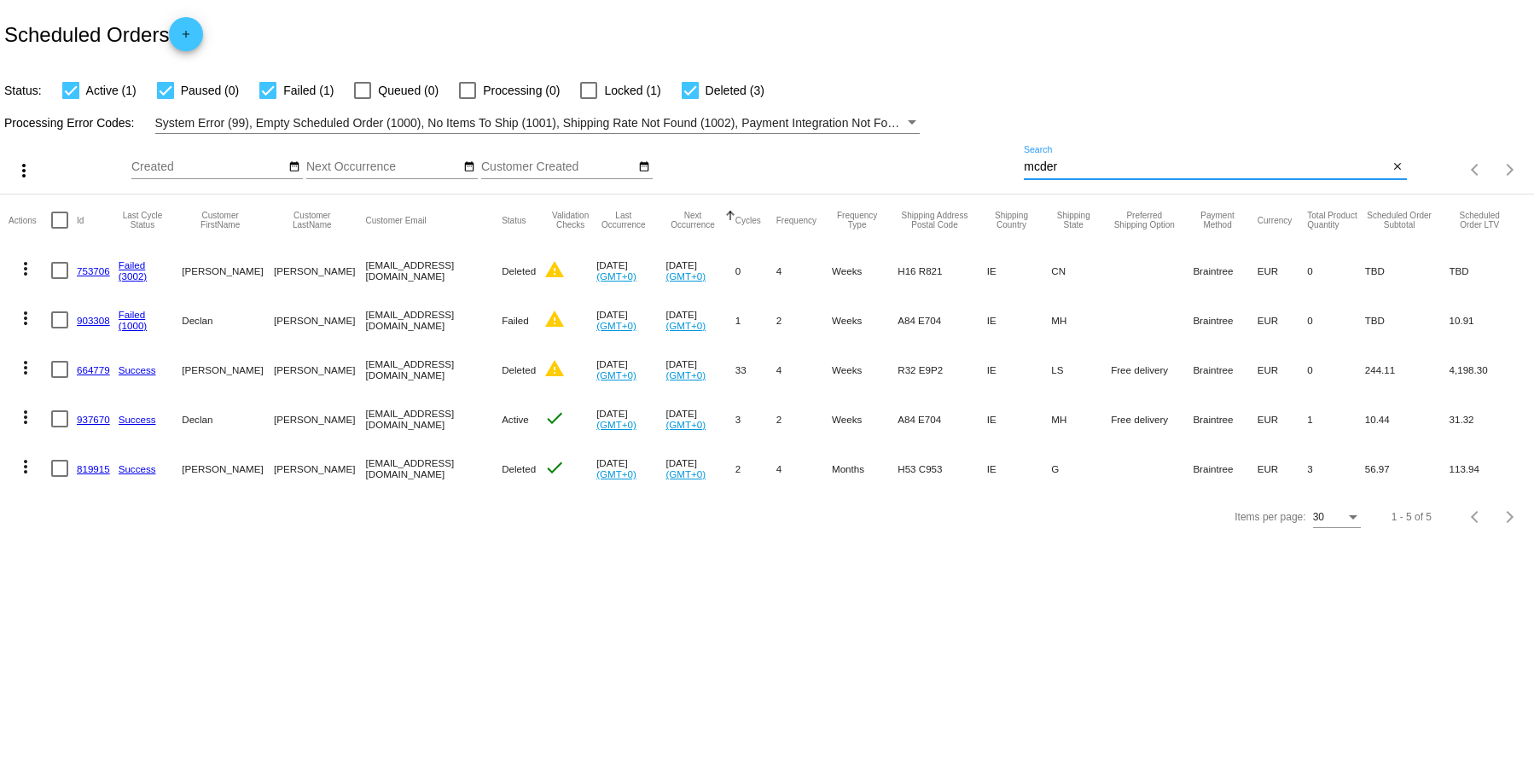
click at [1068, 168] on input "mcder" at bounding box center [1205, 167] width 365 height 14
type input "m"
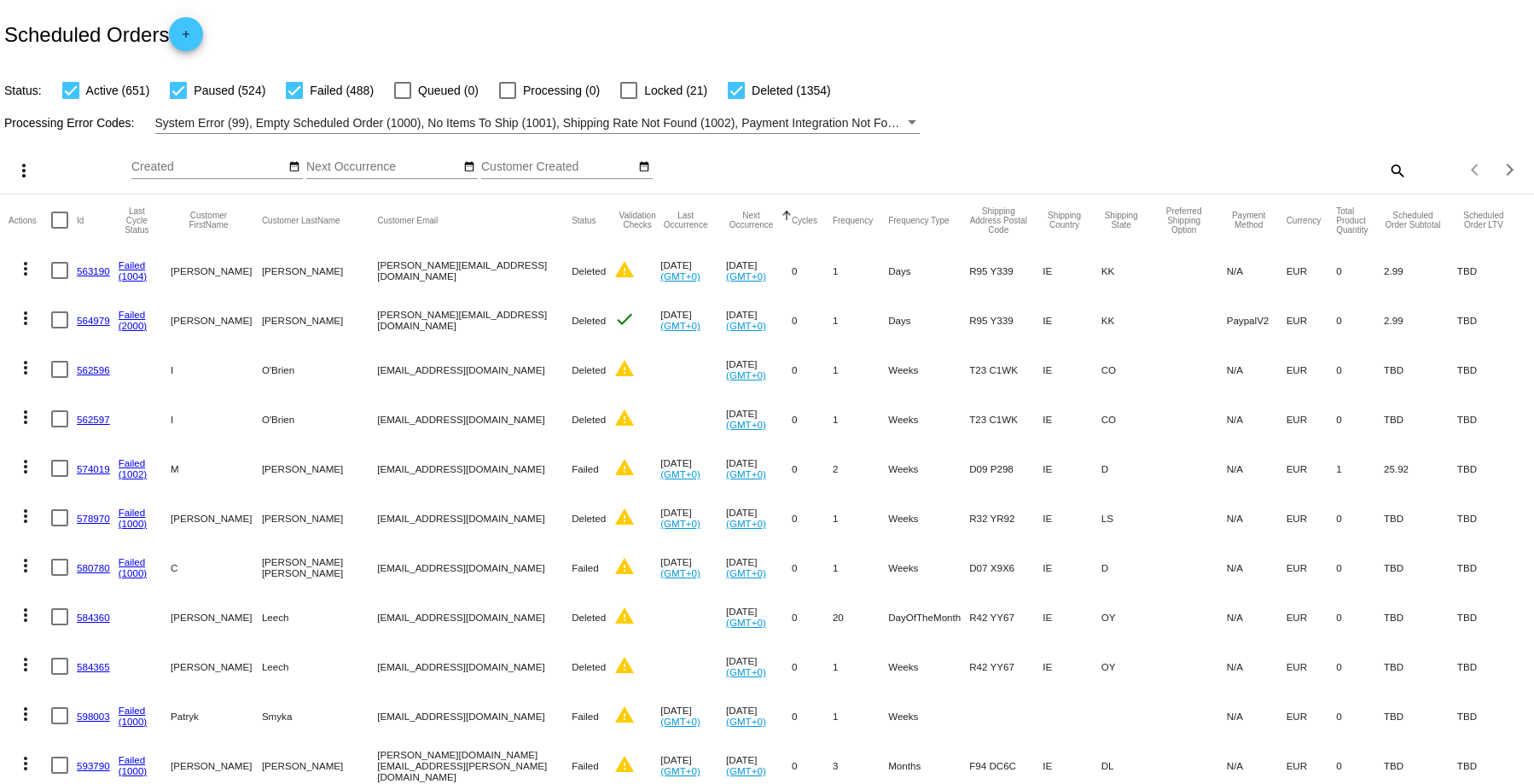
click at [1386, 163] on mat-icon "search" at bounding box center [1397, 170] width 20 height 26
click at [1071, 170] on input "Search" at bounding box center [1215, 167] width 382 height 14
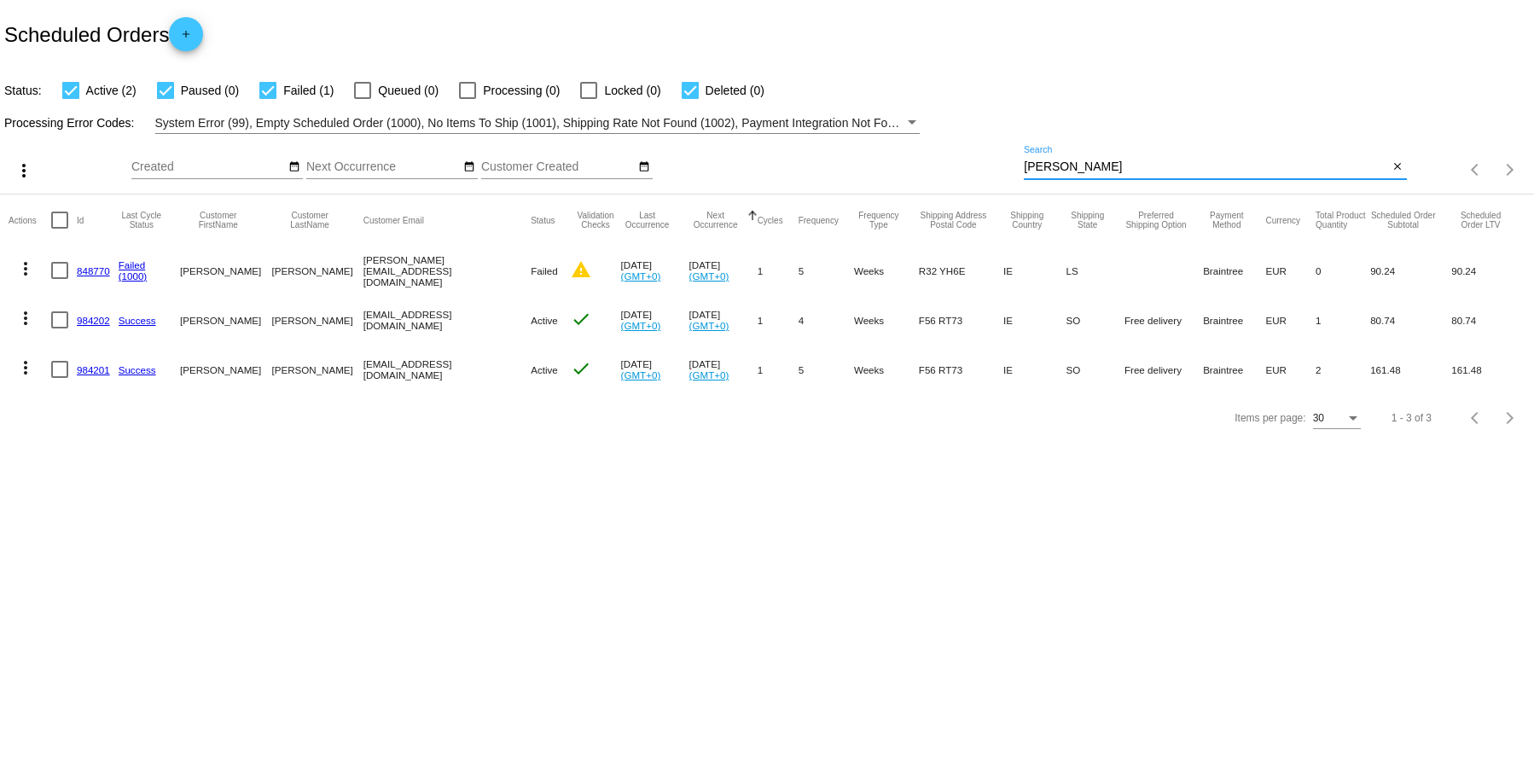
type input "[PERSON_NAME]"
click at [95, 322] on link "984202" at bounding box center [93, 320] width 33 height 11
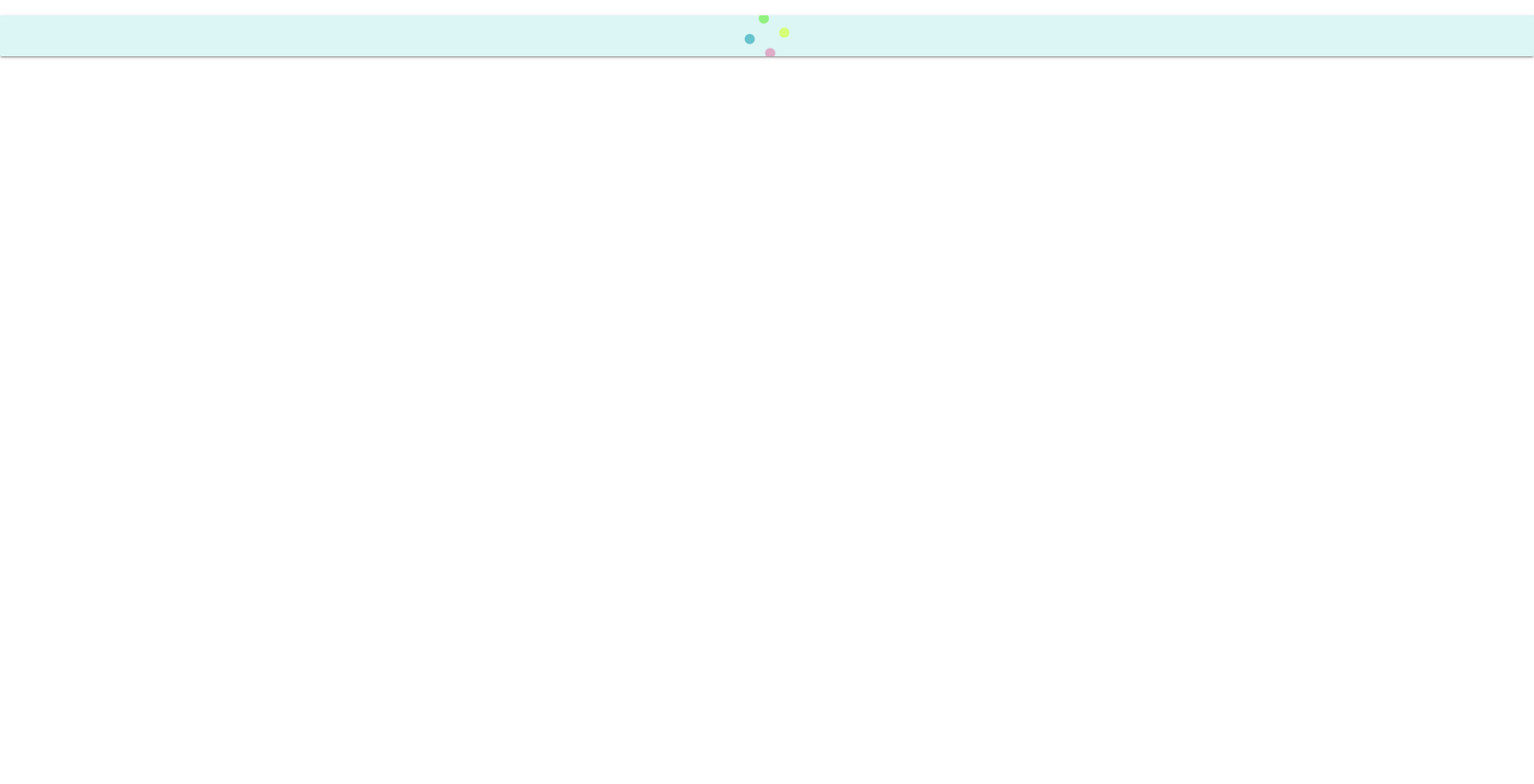
click at [95, 322] on body at bounding box center [767, 392] width 1534 height 784
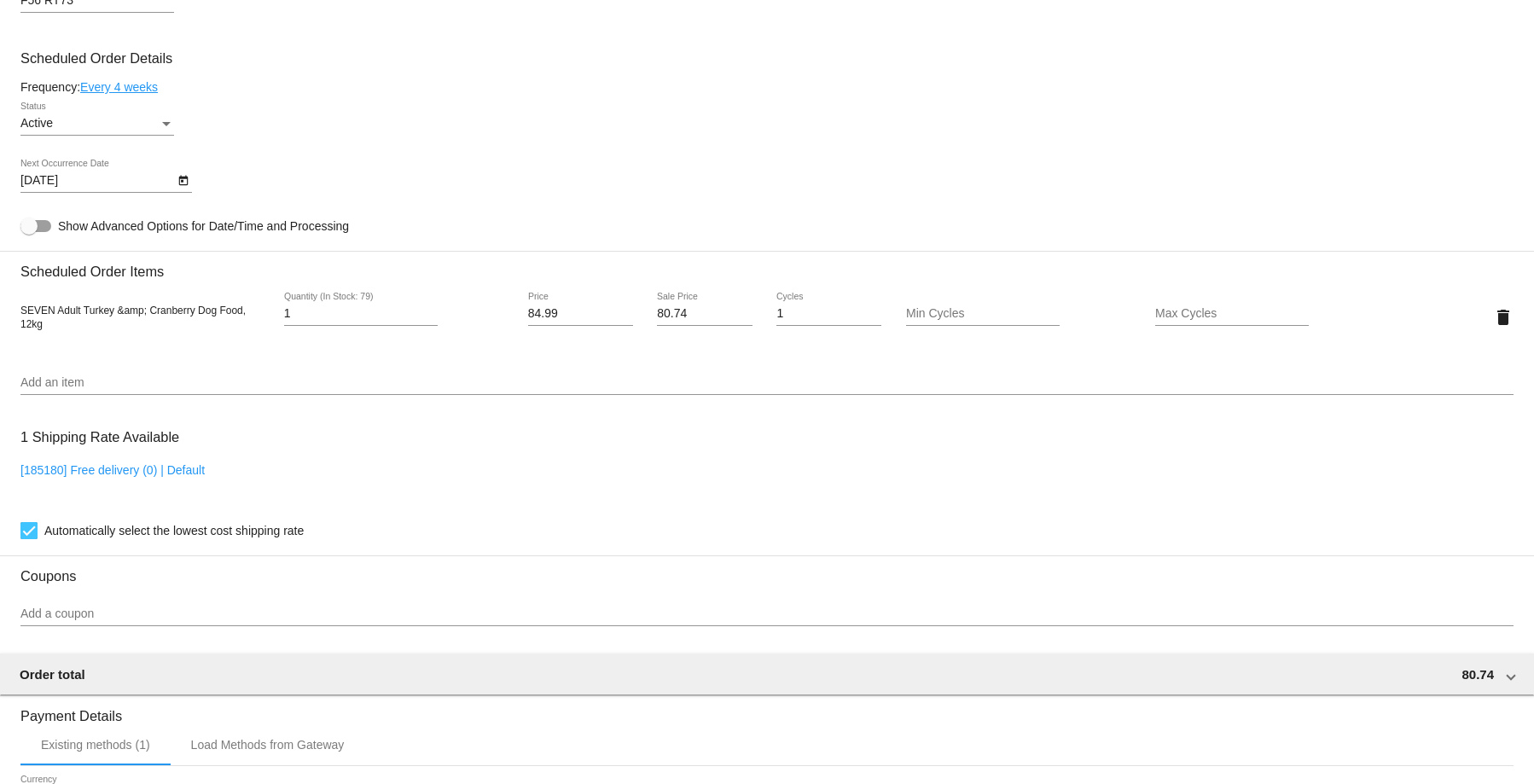
scroll to position [1023, 0]
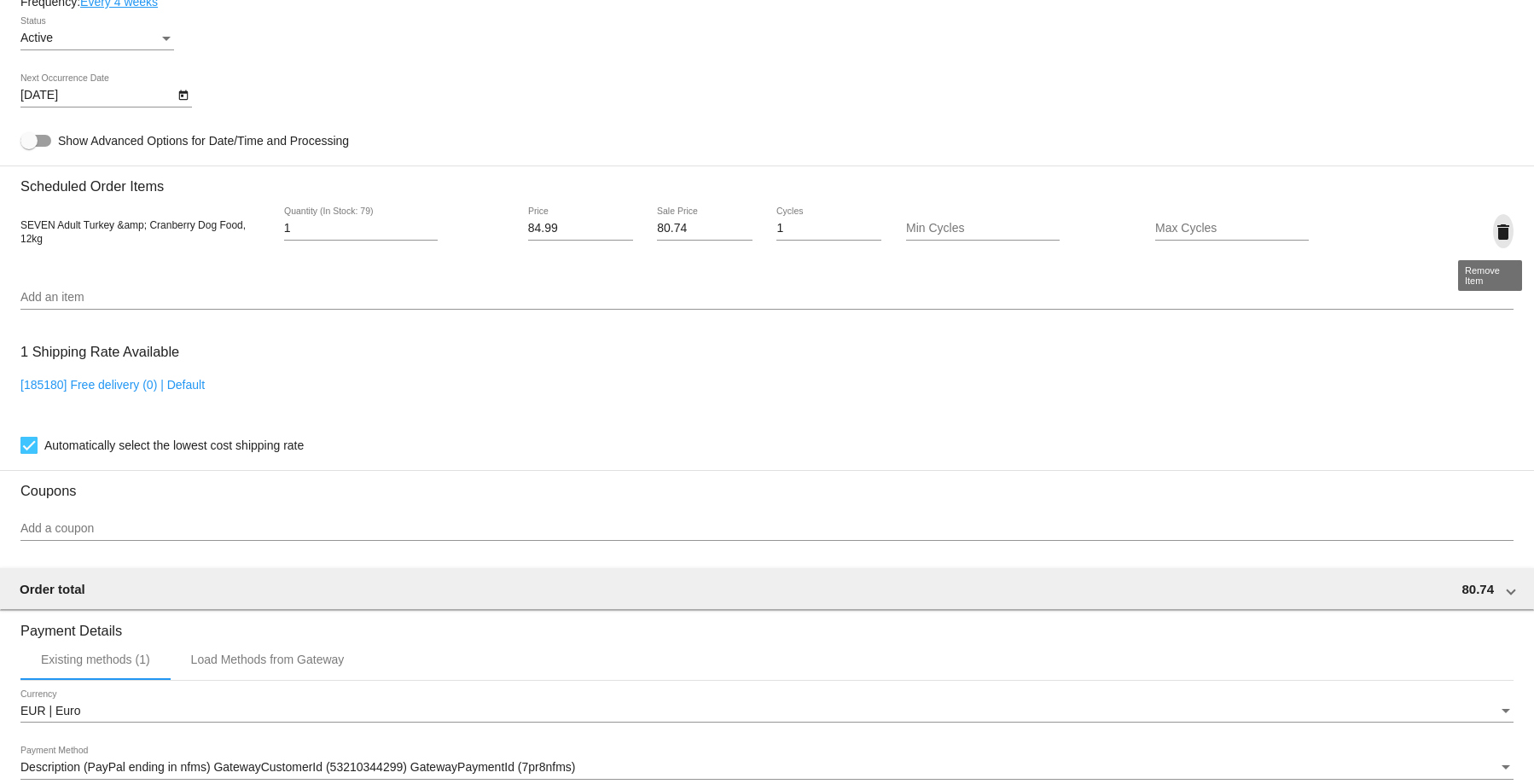
click at [1494, 234] on mat-icon "delete" at bounding box center [1503, 232] width 20 height 20
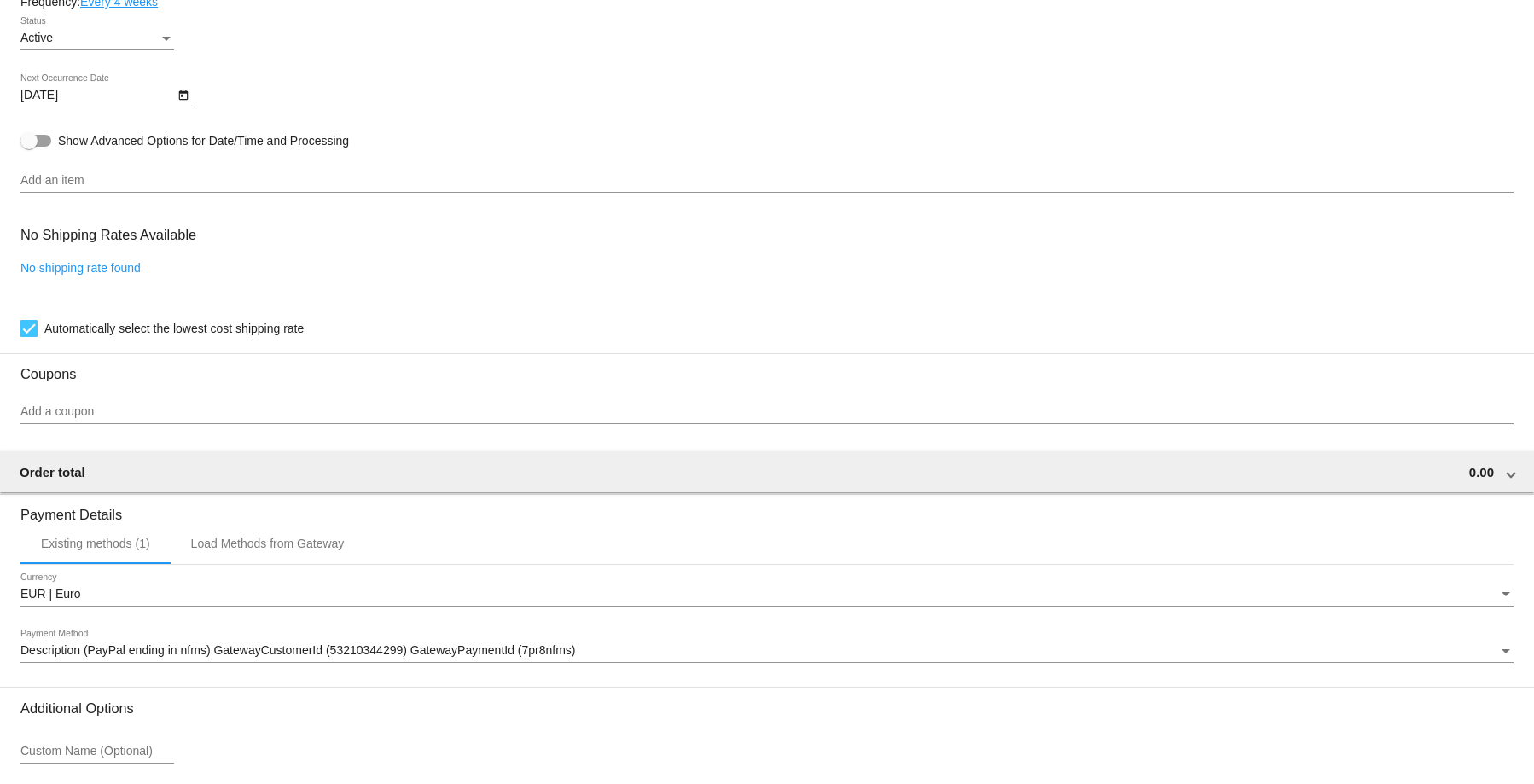
scroll to position [1166, 0]
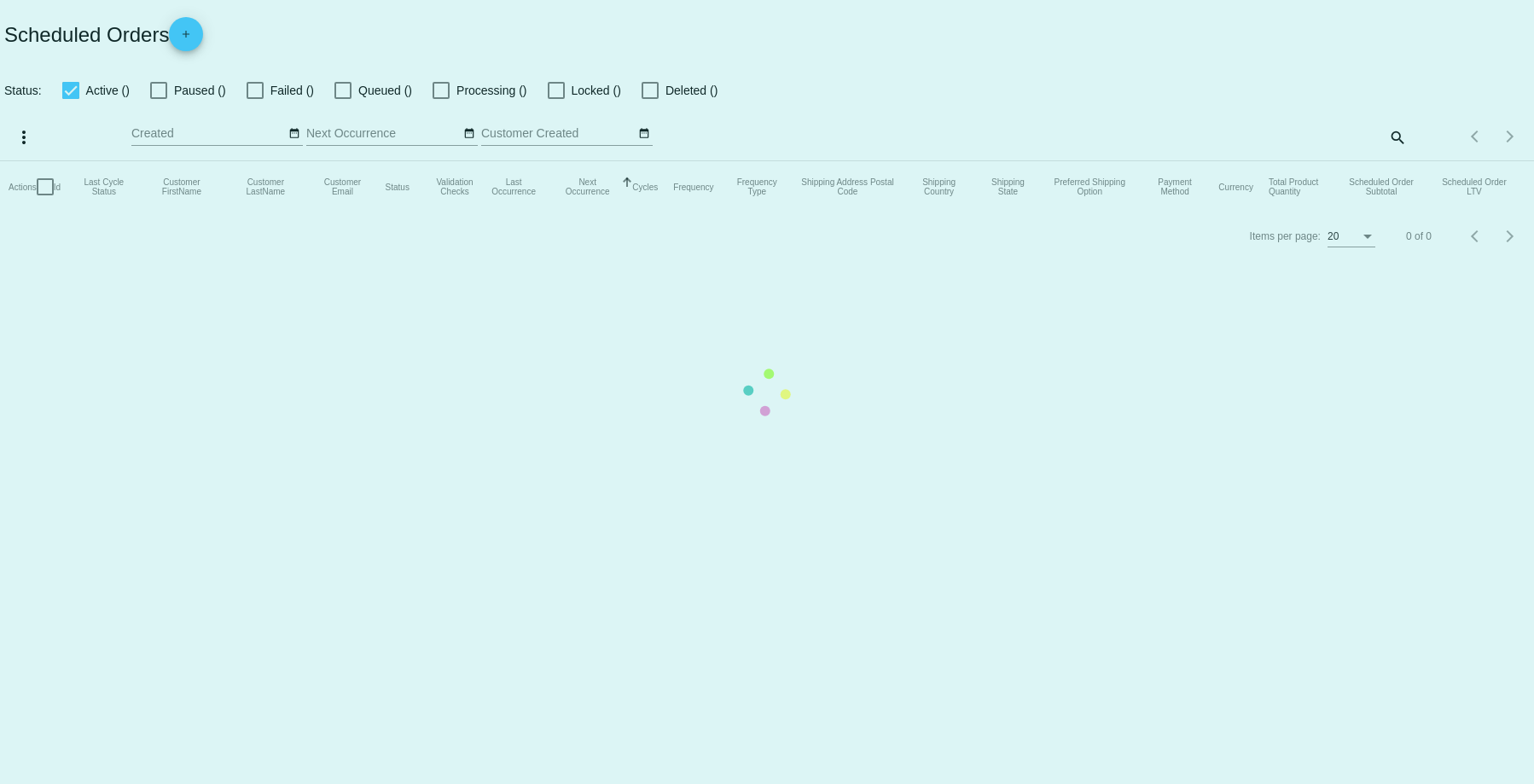
checkbox input "true"
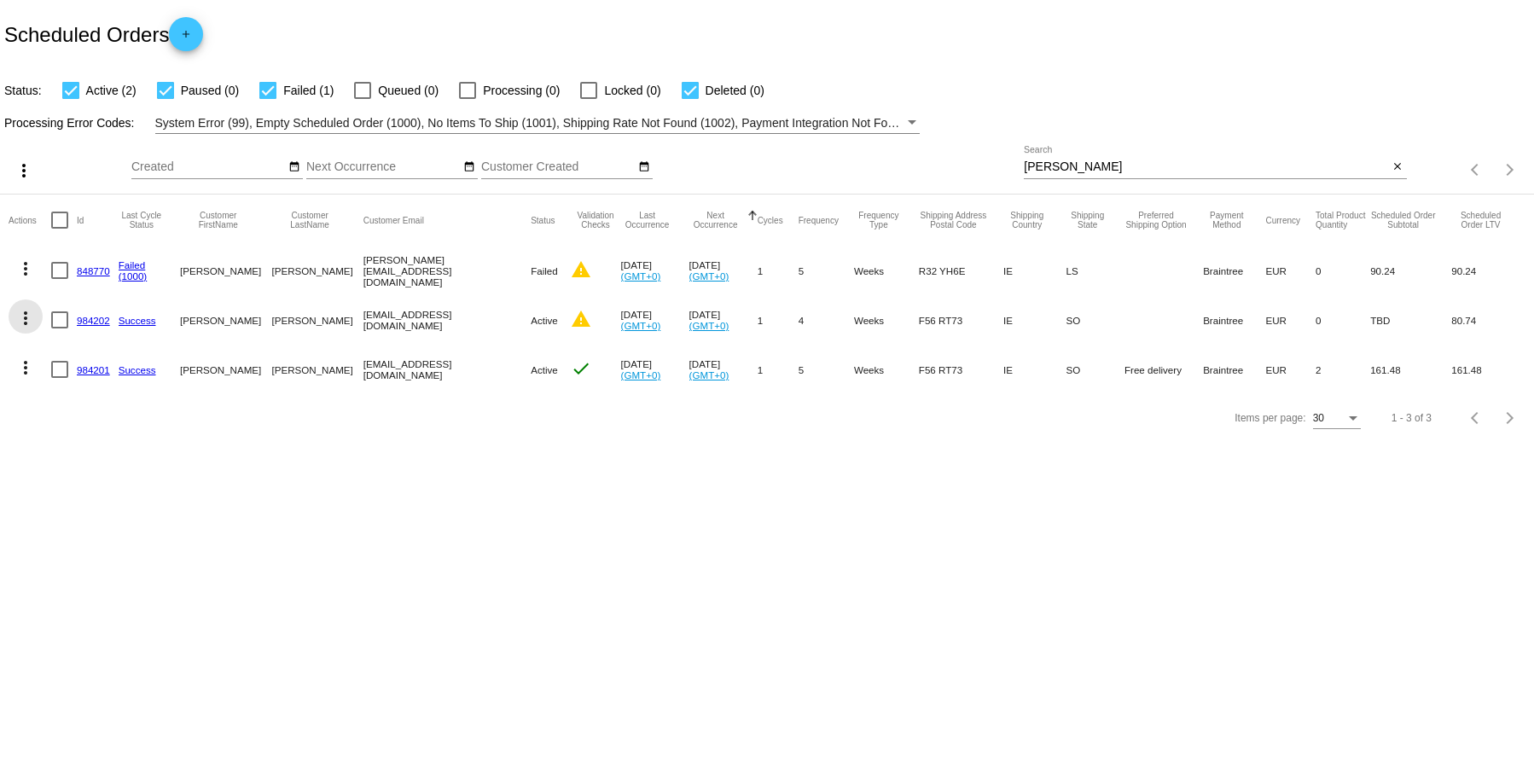
click at [29, 320] on mat-icon "more_vert" at bounding box center [26, 318] width 20 height 20
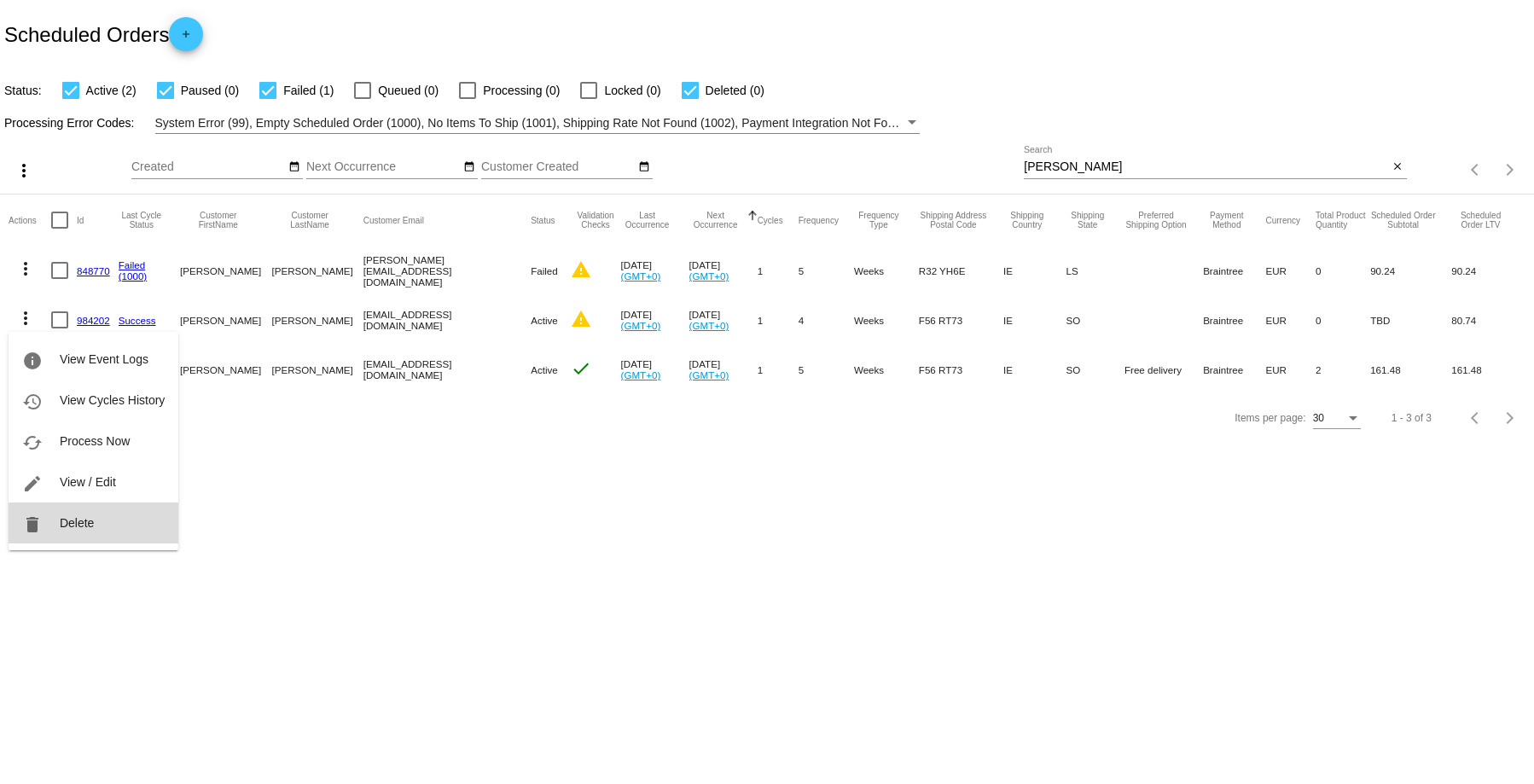
click at [94, 525] on span "Delete" at bounding box center [77, 523] width 34 height 14
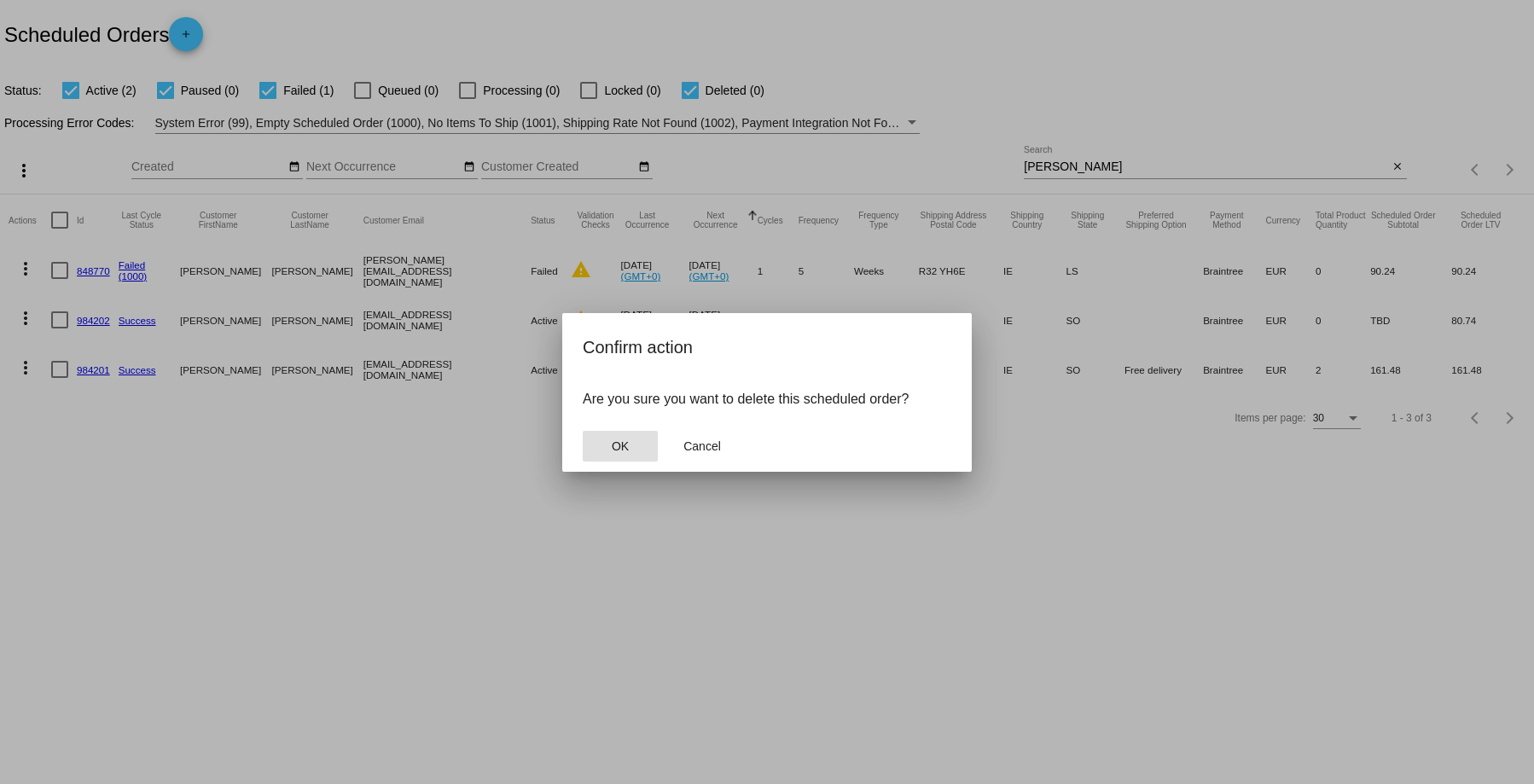
click at [607, 447] on button "OK" at bounding box center [621, 446] width 75 height 31
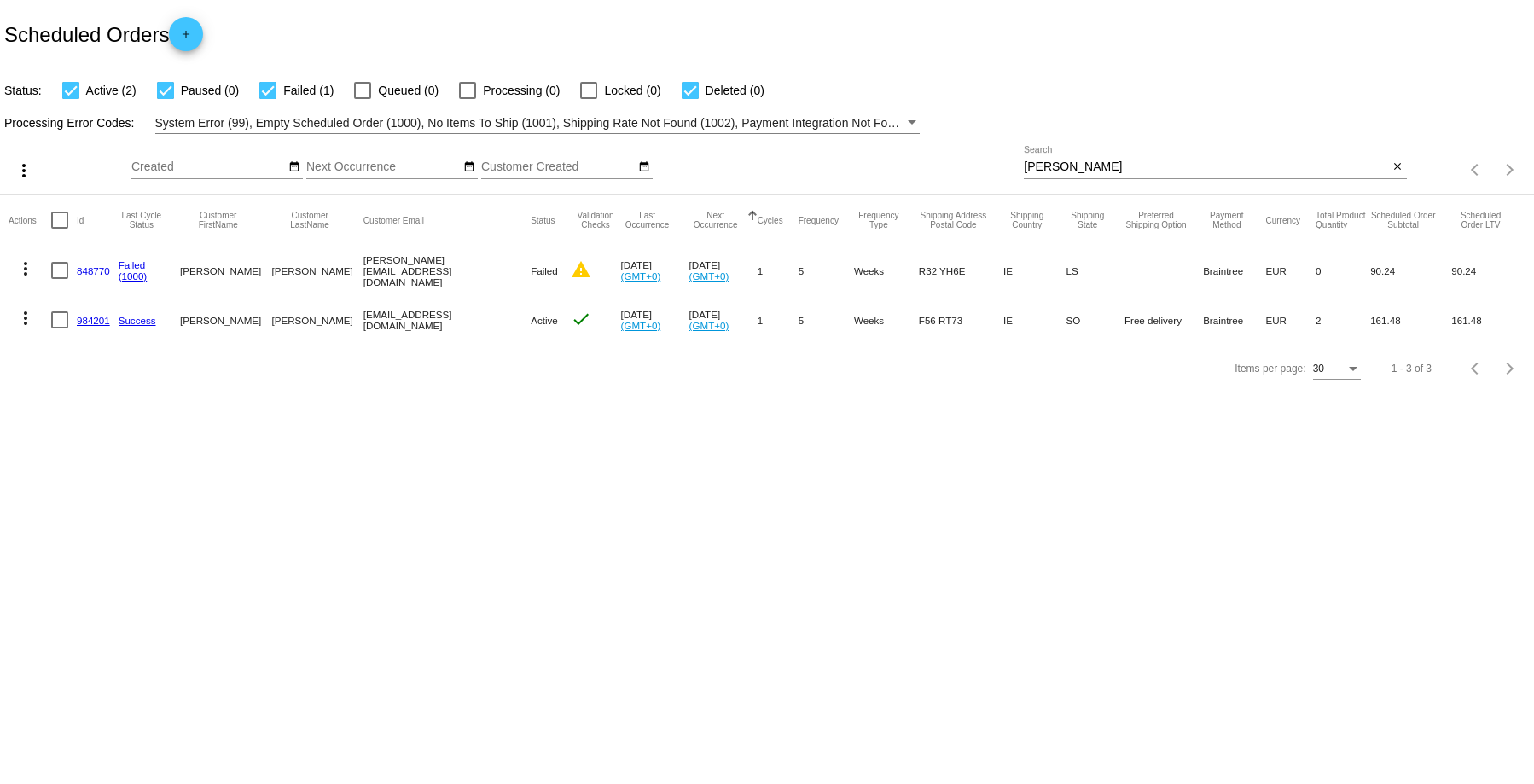
click at [82, 315] on link "984201" at bounding box center [93, 320] width 33 height 11
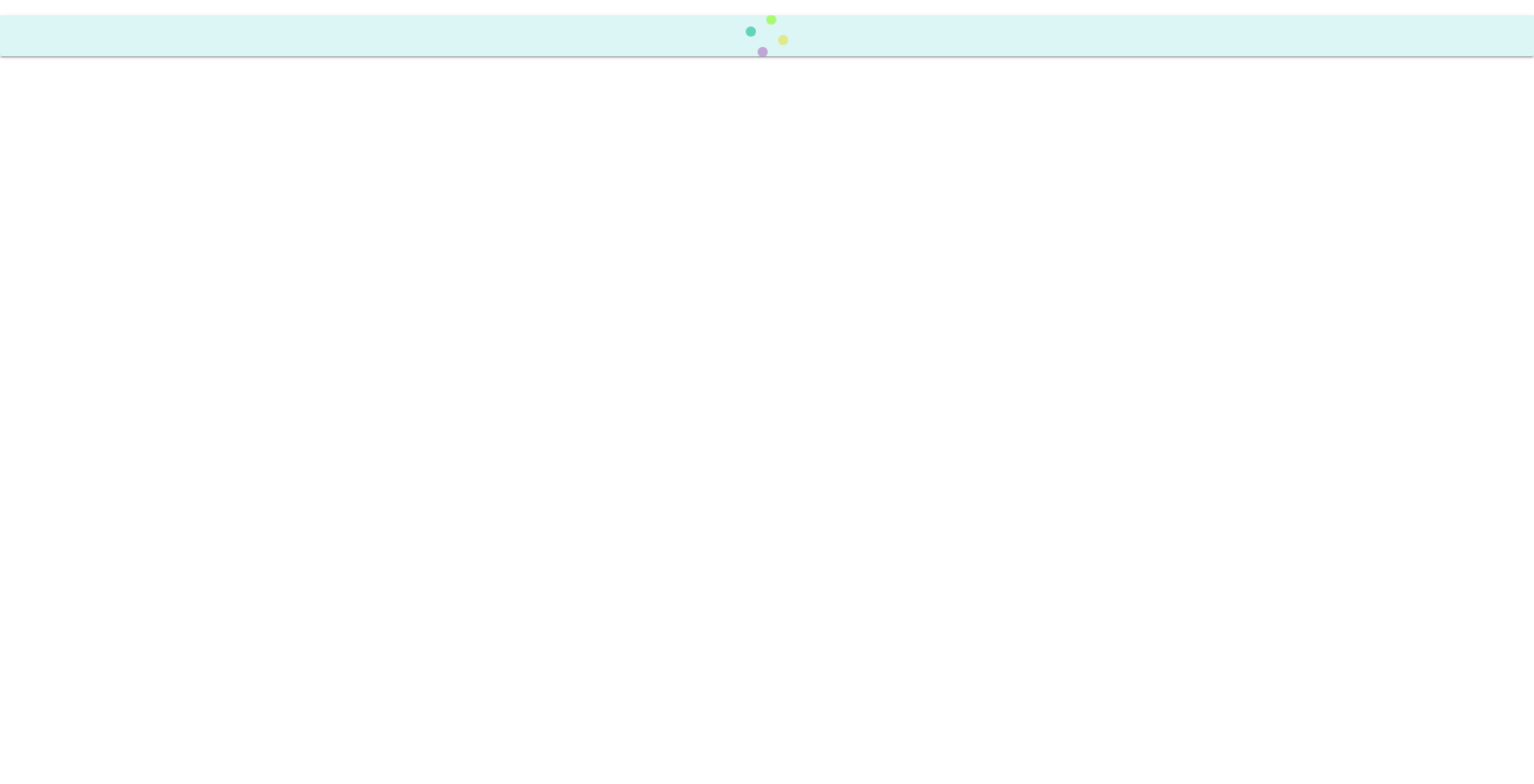
click at [82, 315] on body "Scheduled Order updated." at bounding box center [767, 392] width 1534 height 784
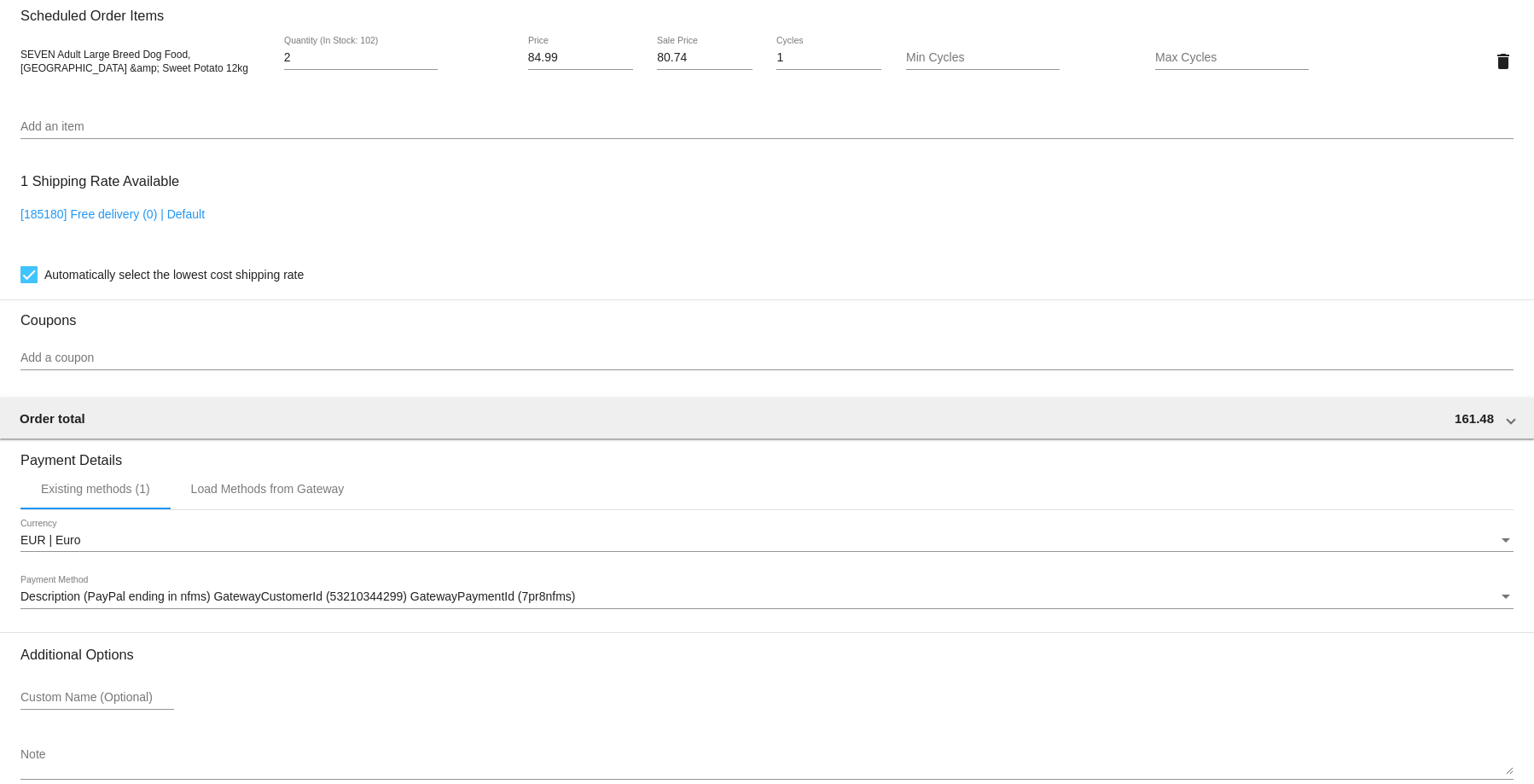
scroll to position [1283, 0]
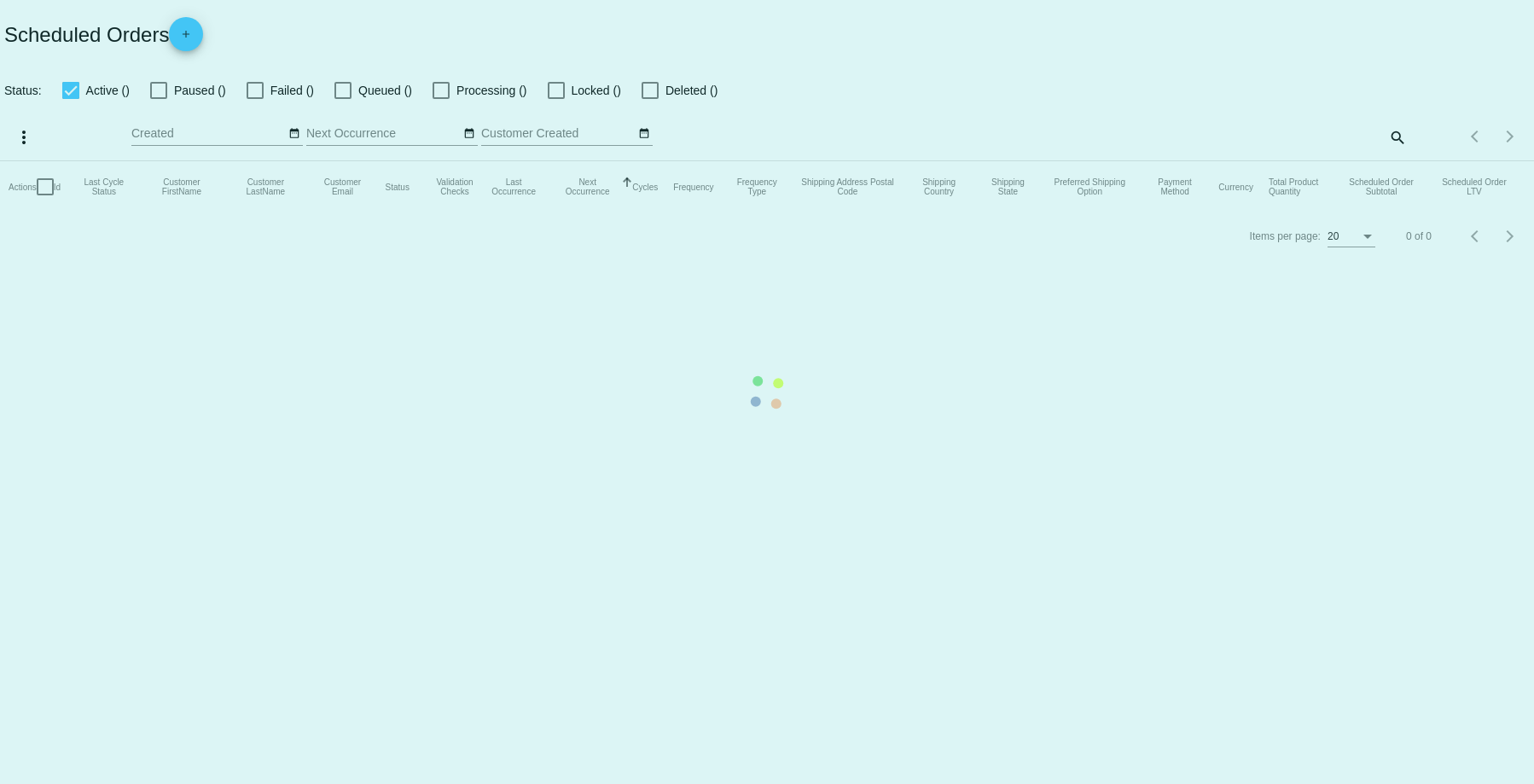
checkbox input "true"
